Goal: Information Seeking & Learning: Understand process/instructions

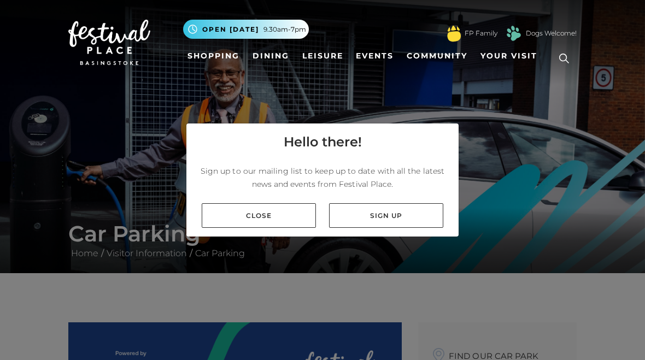
click at [377, 223] on link "Sign up" at bounding box center [386, 215] width 114 height 25
click at [247, 217] on link "Close" at bounding box center [259, 215] width 114 height 25
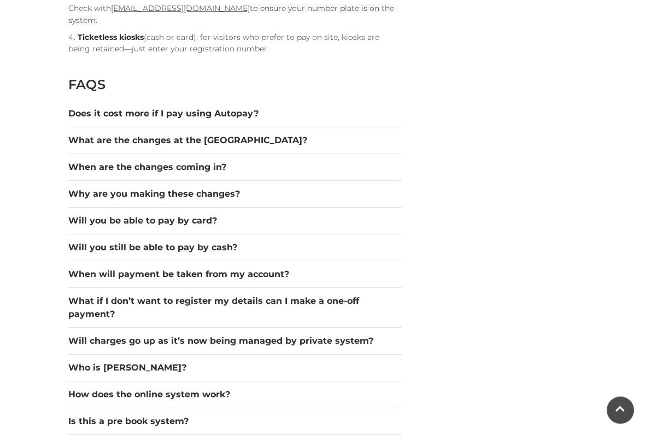
scroll to position [1357, 0]
click at [93, 107] on button "Does it cost more if I pay using Autopay?" at bounding box center [234, 113] width 333 height 13
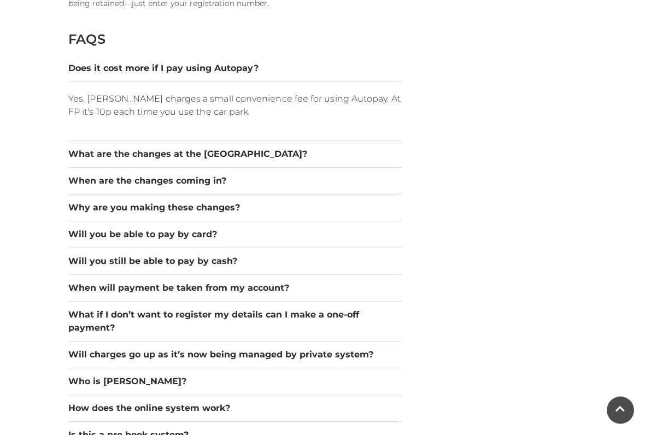
scroll to position [1413, 0]
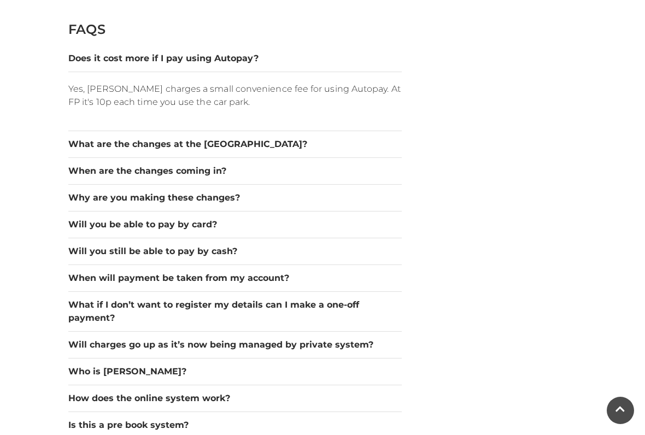
click at [82, 164] on button "When are the changes coming in?" at bounding box center [234, 170] width 333 height 13
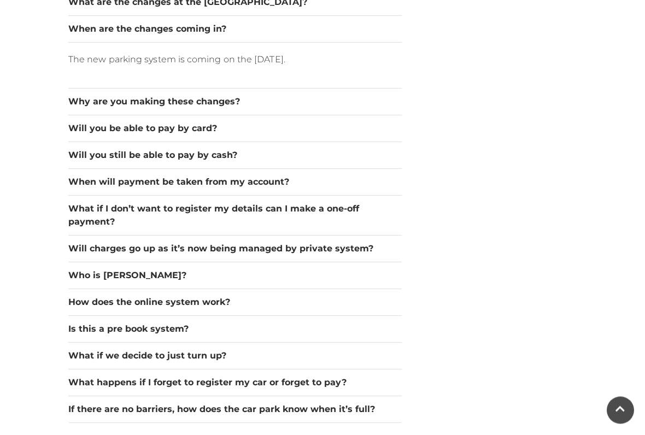
scroll to position [1496, 0]
click at [81, 122] on button "Will you be able to pay by card?" at bounding box center [234, 128] width 333 height 13
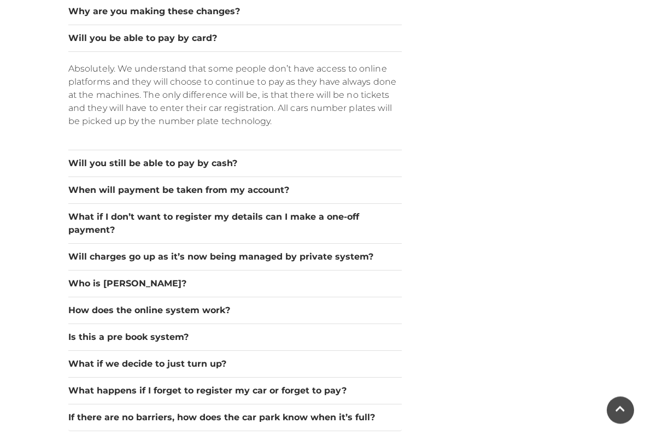
click at [92, 157] on button "Will you still be able to pay by cash?" at bounding box center [234, 163] width 333 height 13
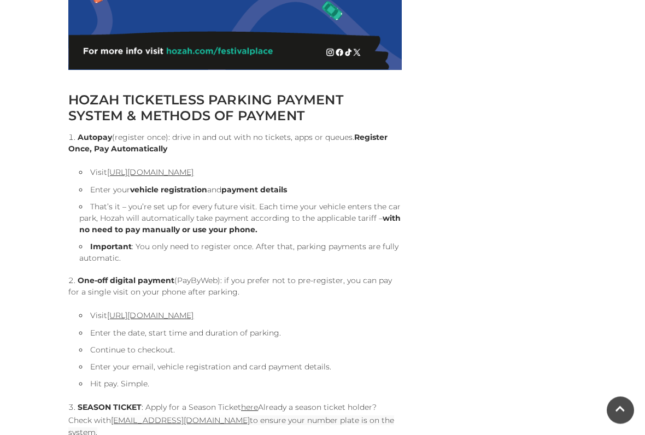
scroll to position [946, 0]
click at [192, 172] on link "[URL][DOMAIN_NAME]" at bounding box center [150, 172] width 86 height 10
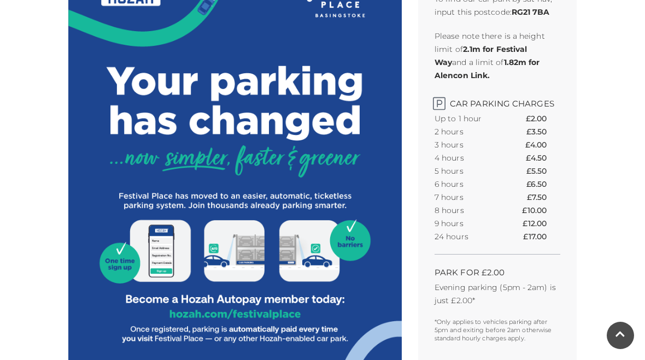
scroll to position [315, 0]
